Goal: Transaction & Acquisition: Purchase product/service

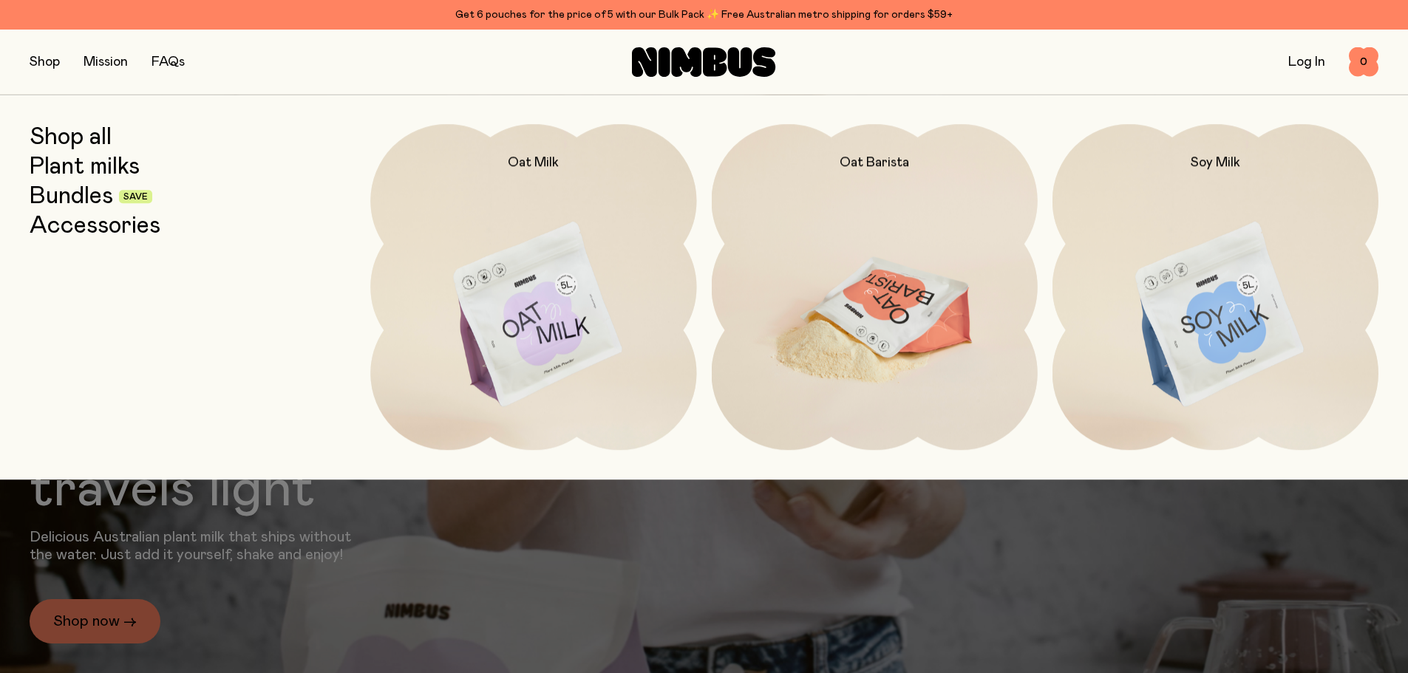
click at [875, 326] on img at bounding box center [875, 315] width 326 height 383
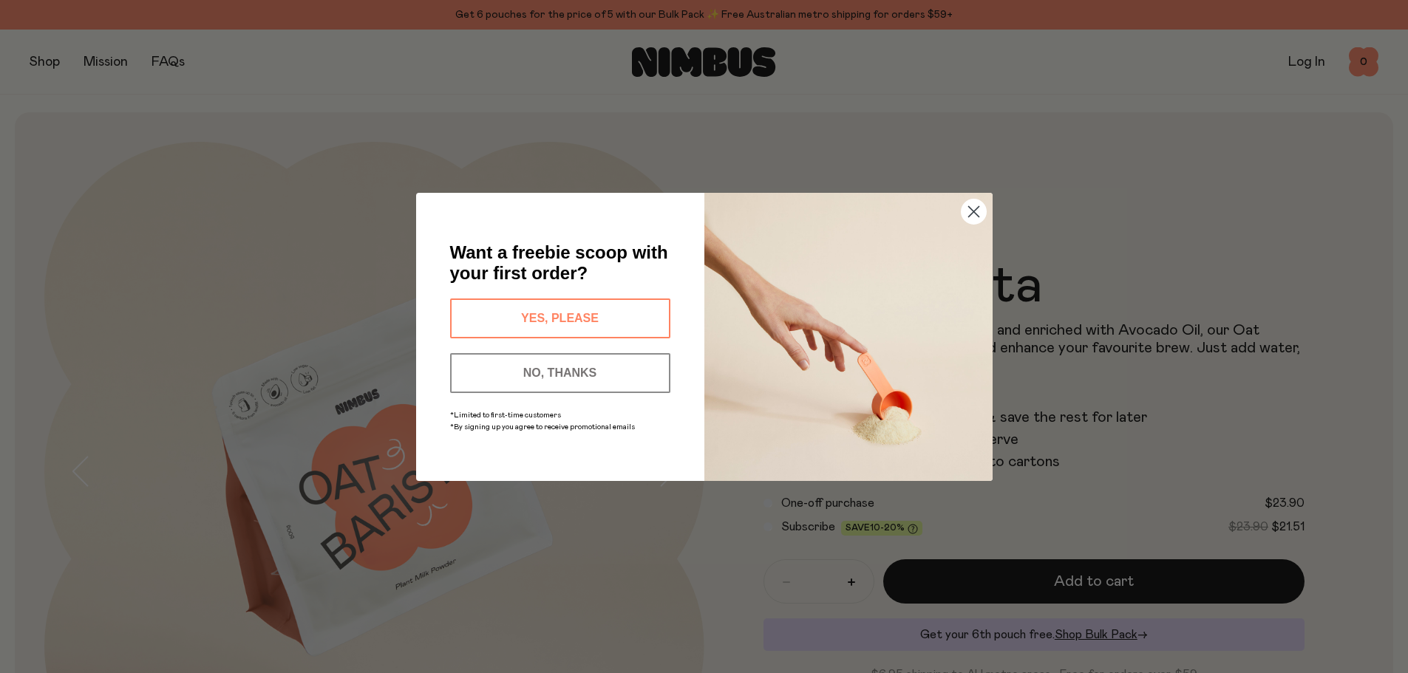
click at [540, 306] on button "YES, PLEASE" at bounding box center [560, 319] width 220 height 40
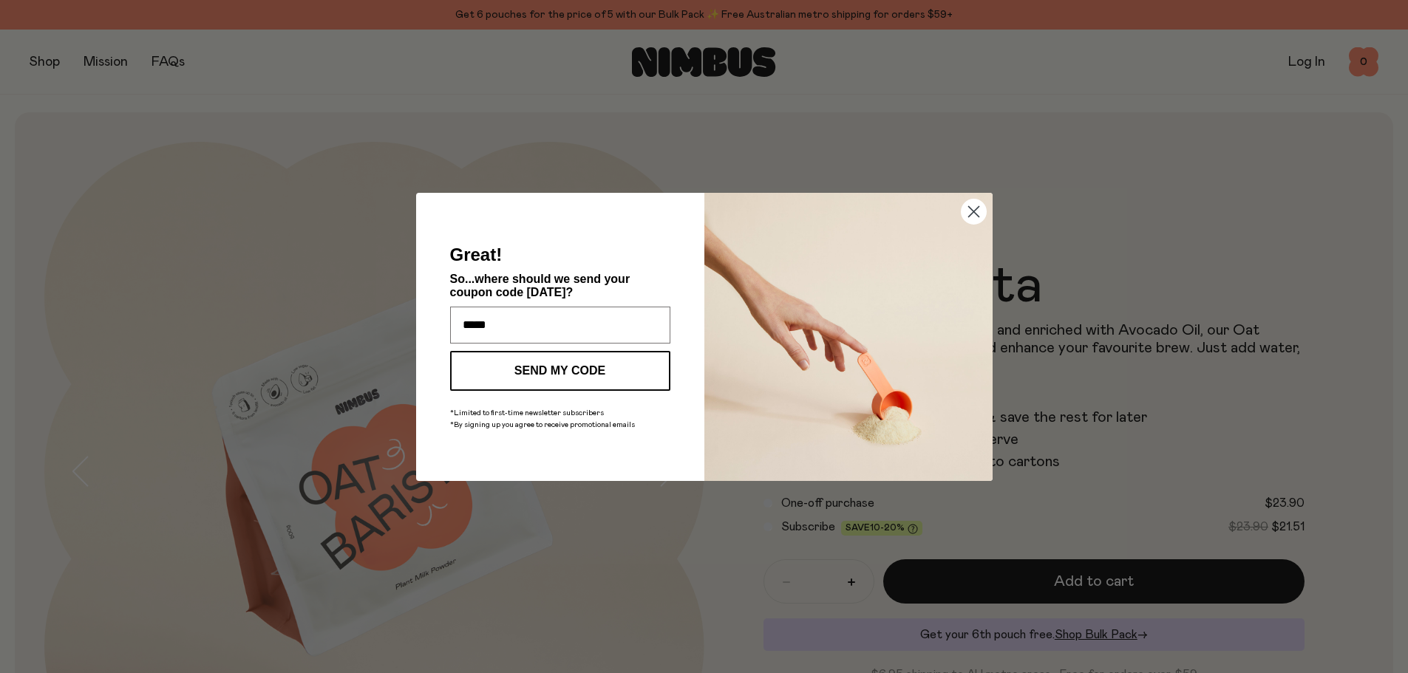
type input "**********"
click at [599, 367] on button "SEND MY CODE" at bounding box center [560, 371] width 220 height 40
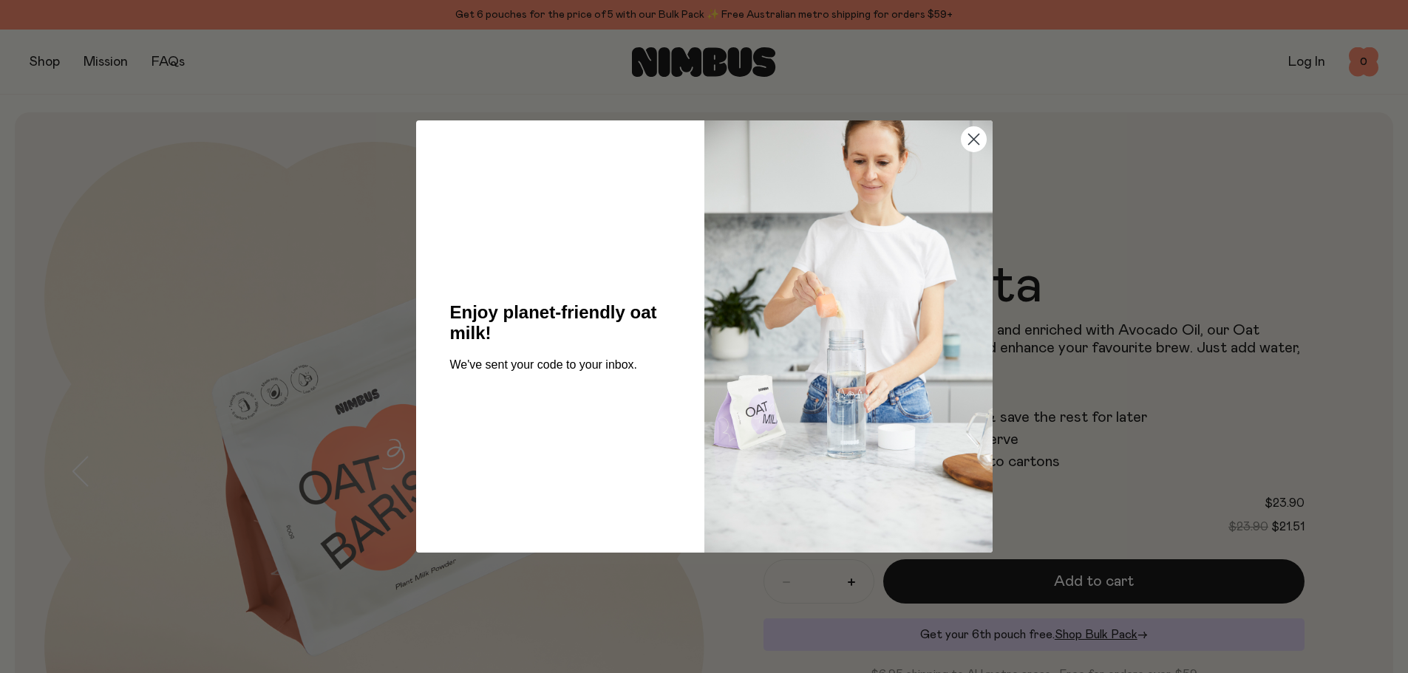
click at [976, 136] on circle "Close dialog" at bounding box center [973, 139] width 24 height 24
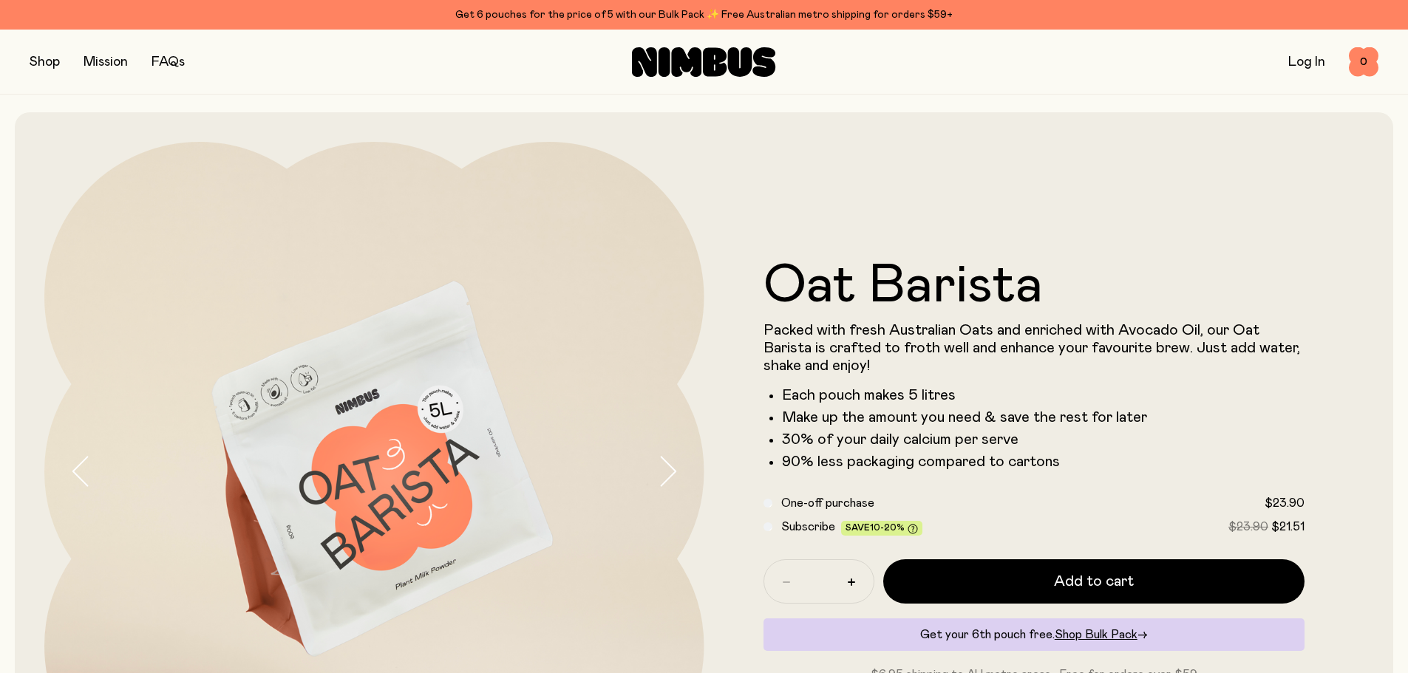
click at [38, 64] on button "button" at bounding box center [45, 62] width 30 height 21
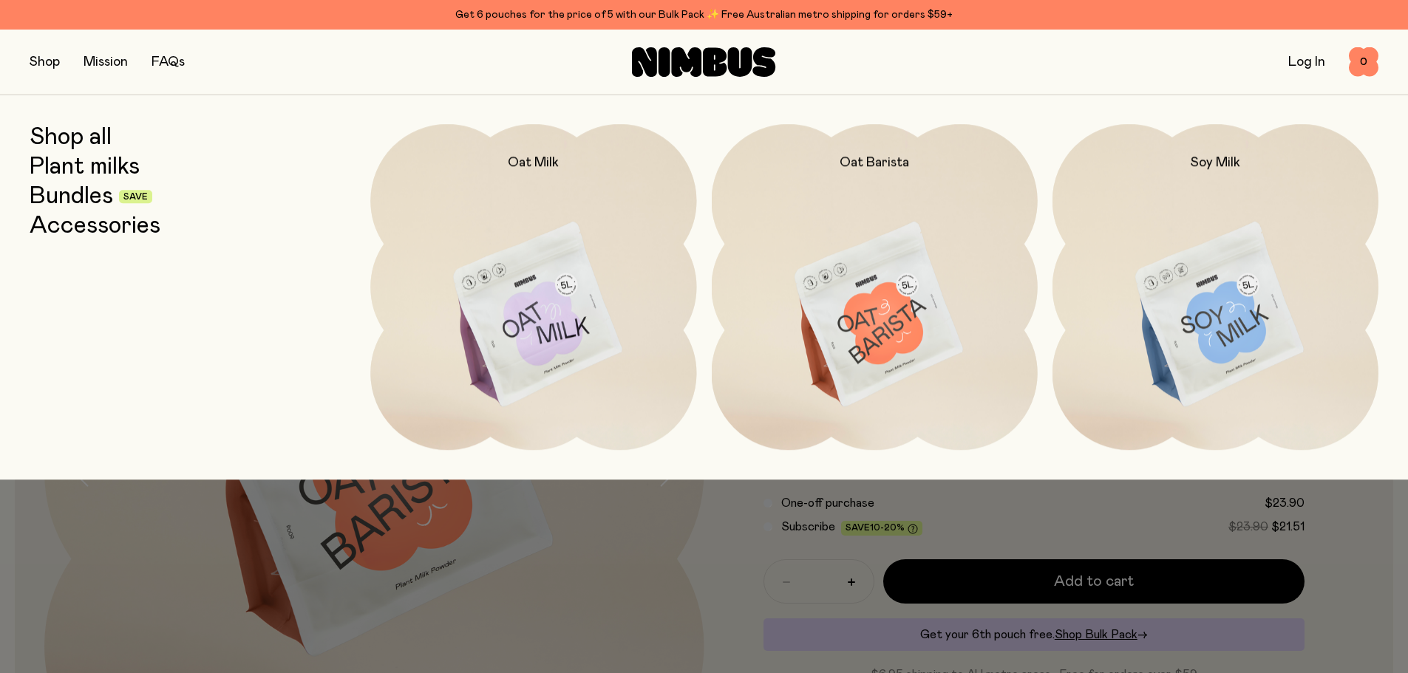
click at [69, 196] on link "Bundles" at bounding box center [72, 196] width 84 height 27
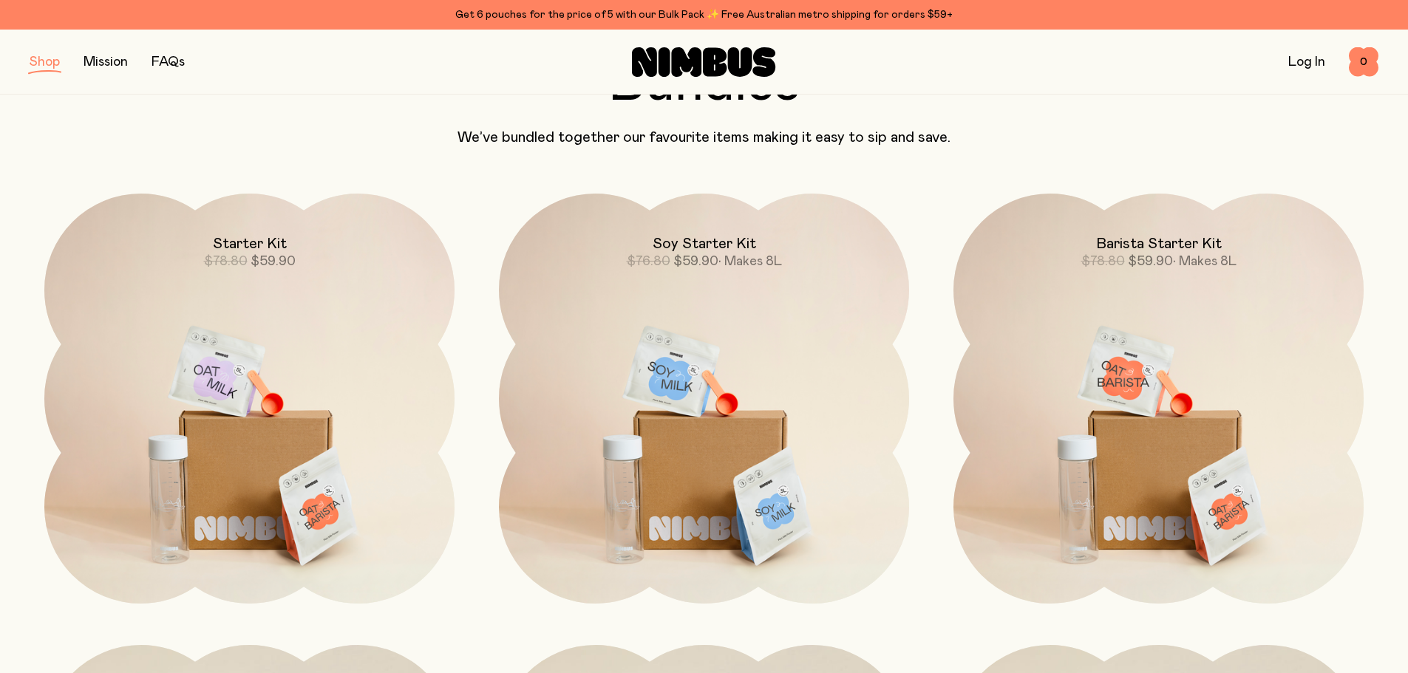
scroll to position [148, 0]
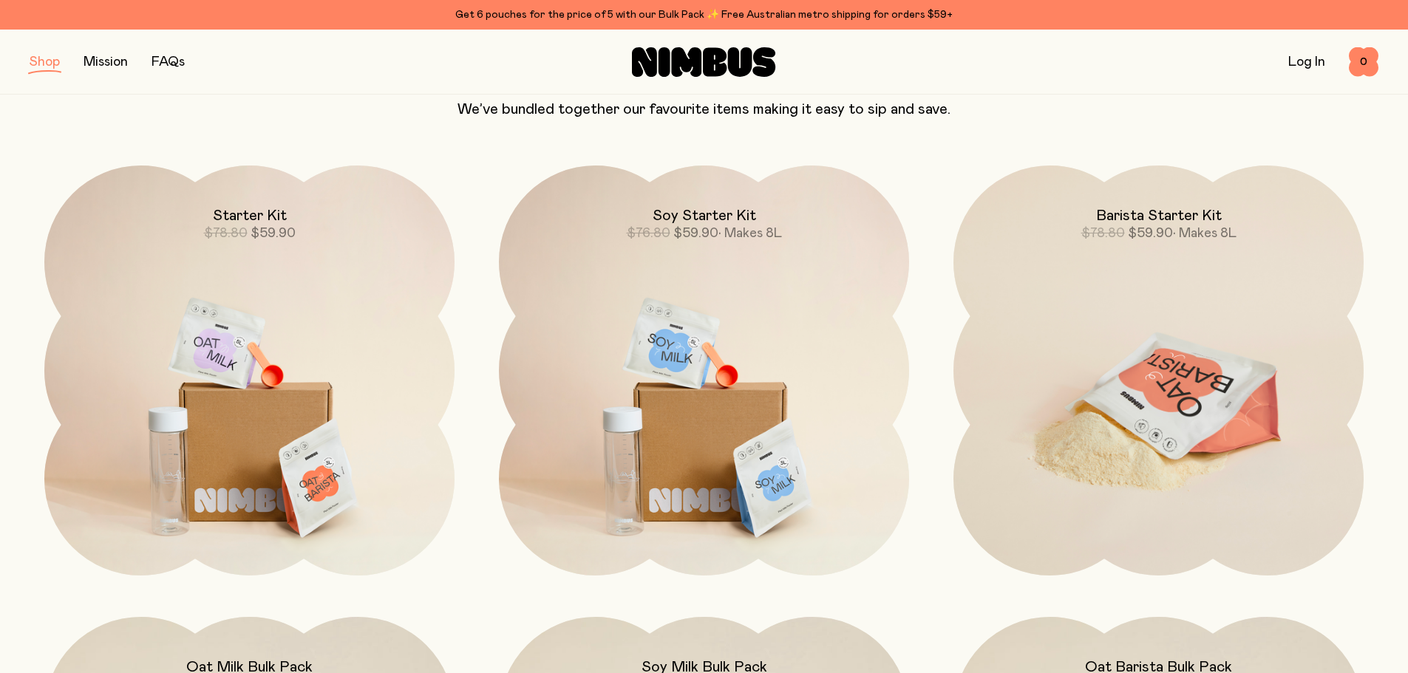
click at [1185, 291] on img at bounding box center [1159, 407] width 410 height 482
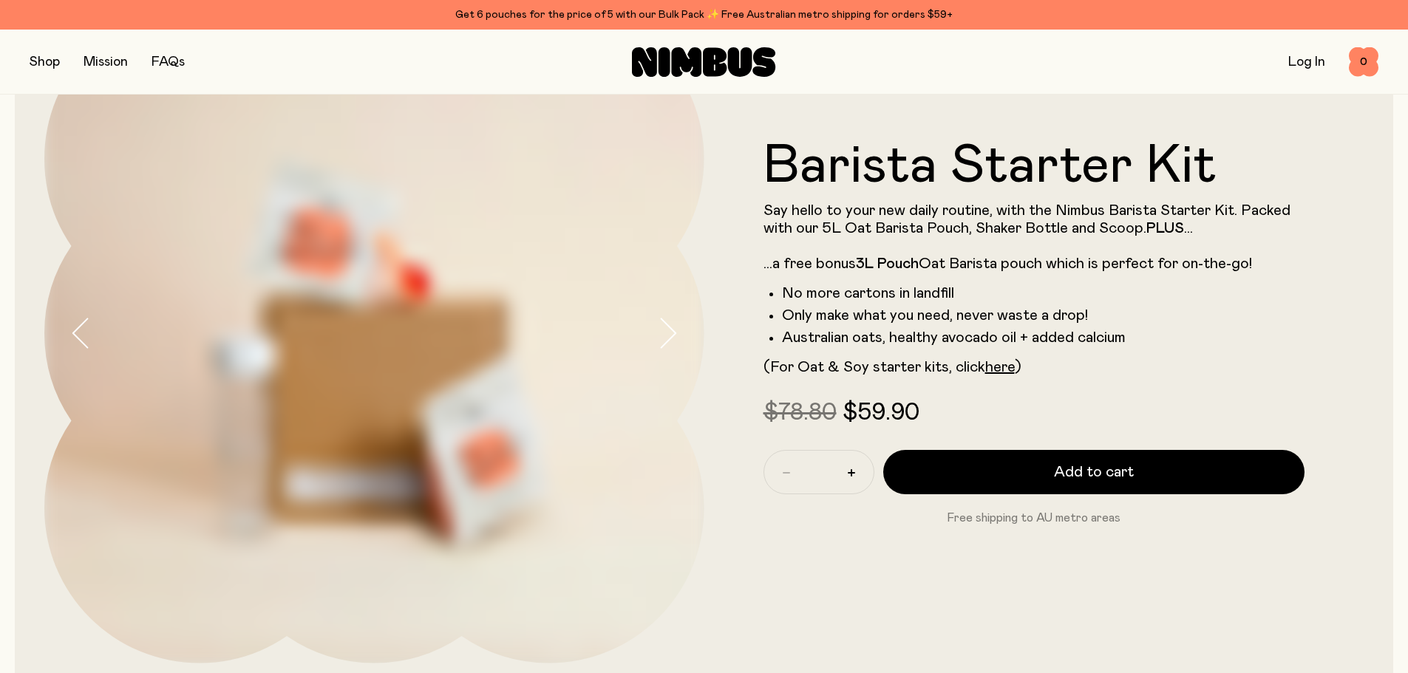
scroll to position [148, 0]
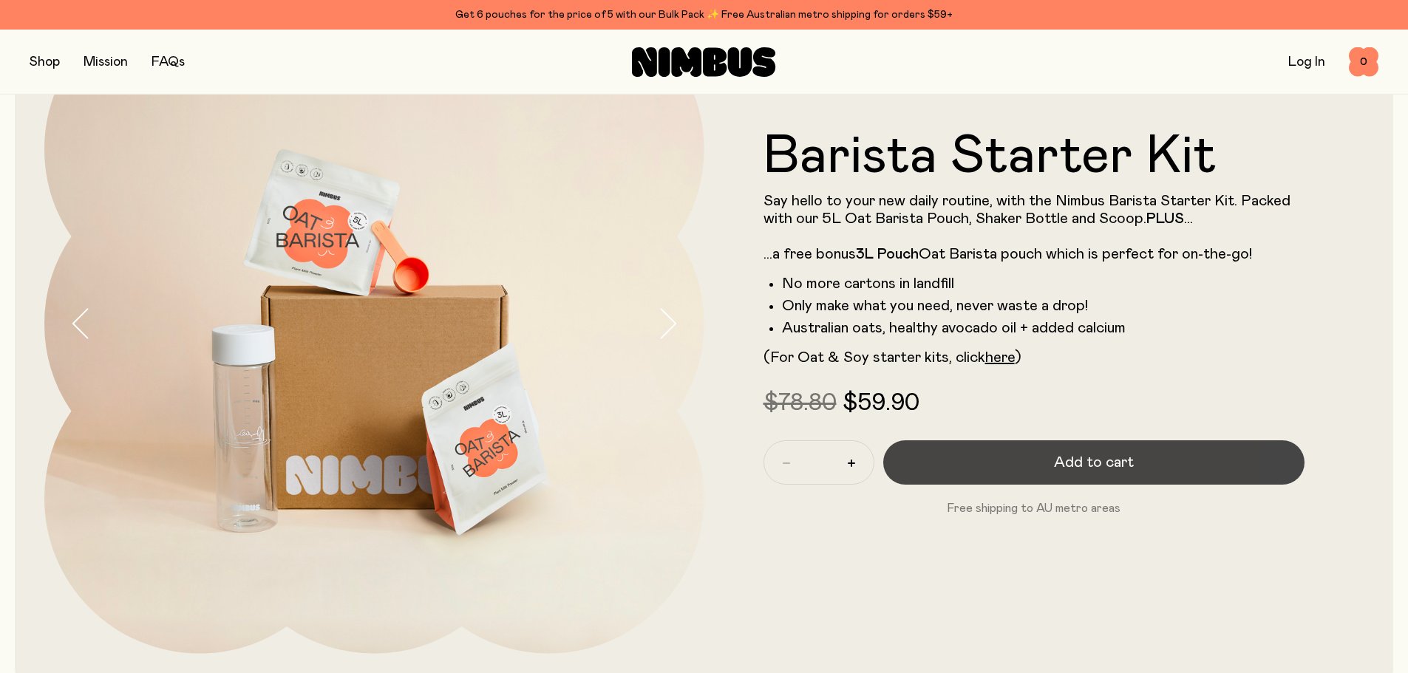
click at [1104, 469] on span "Add to cart" at bounding box center [1094, 462] width 80 height 21
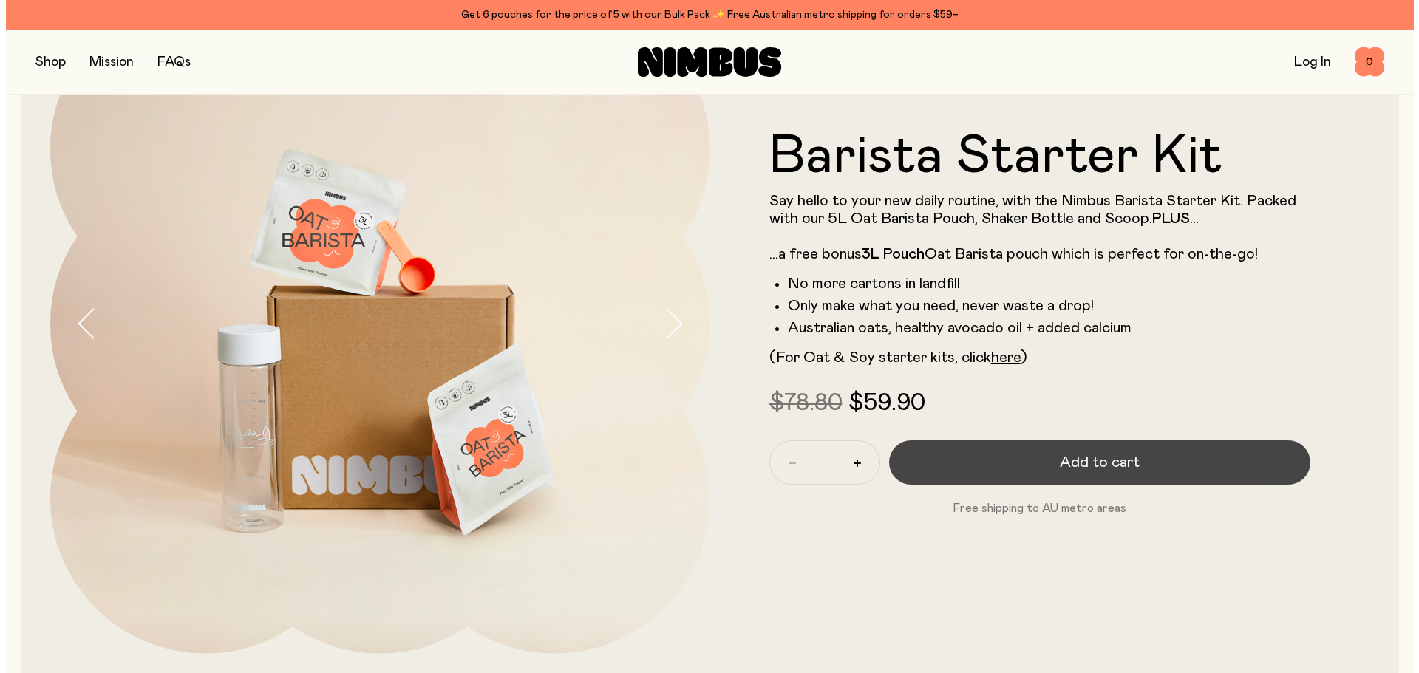
scroll to position [0, 0]
